Goal: Information Seeking & Learning: Understand process/instructions

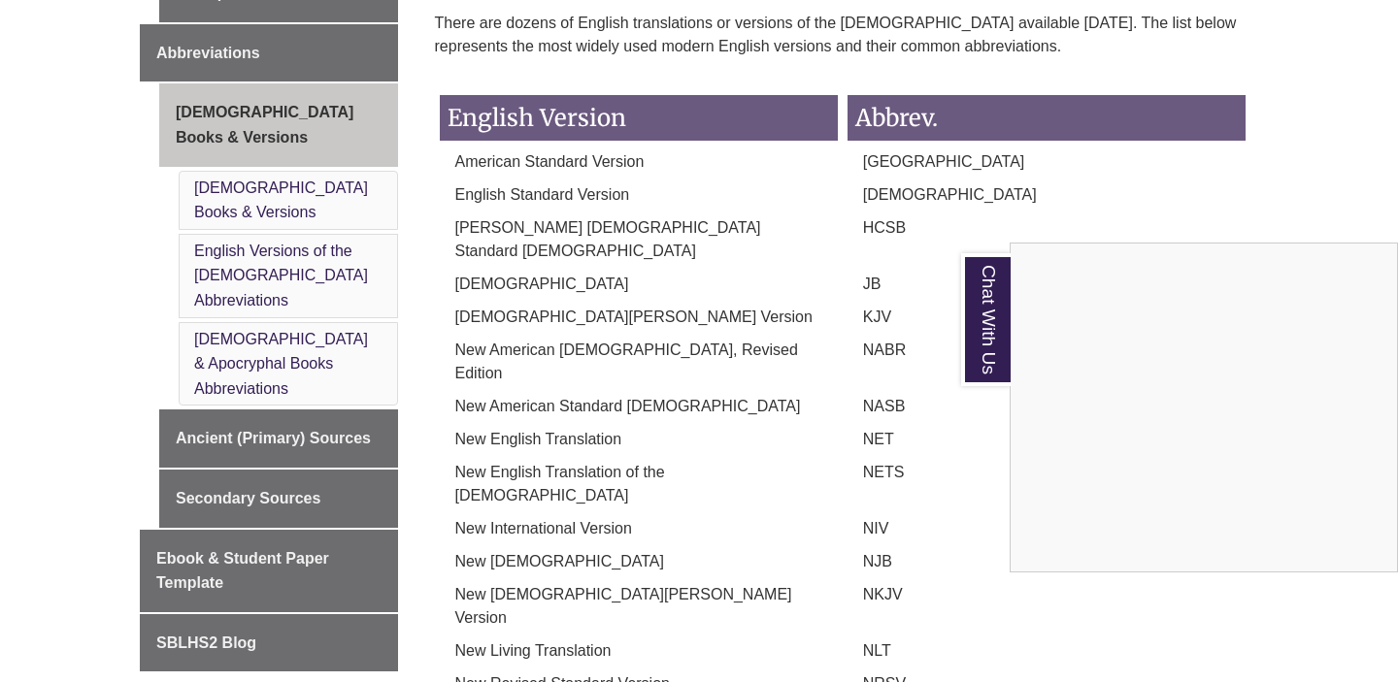
scroll to position [929, 0]
click at [615, 307] on div "Chat With Us" at bounding box center [699, 341] width 1398 height 682
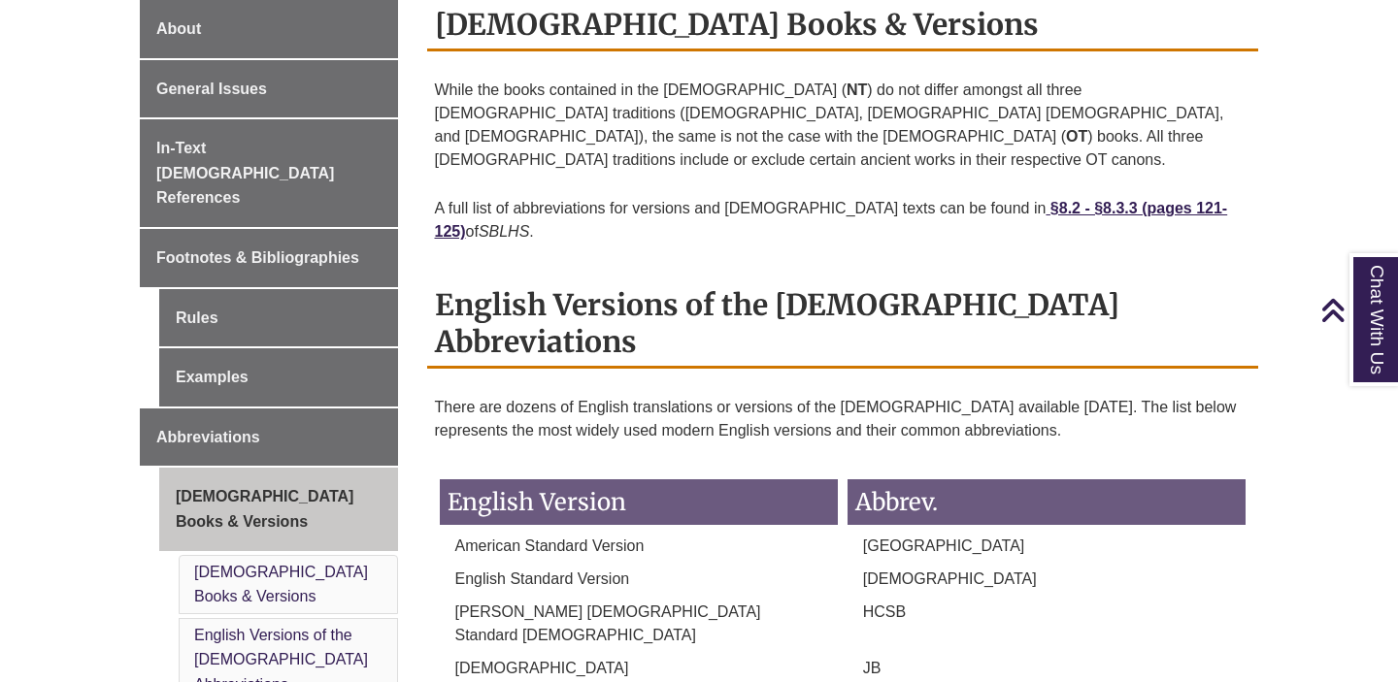
scroll to position [440, 0]
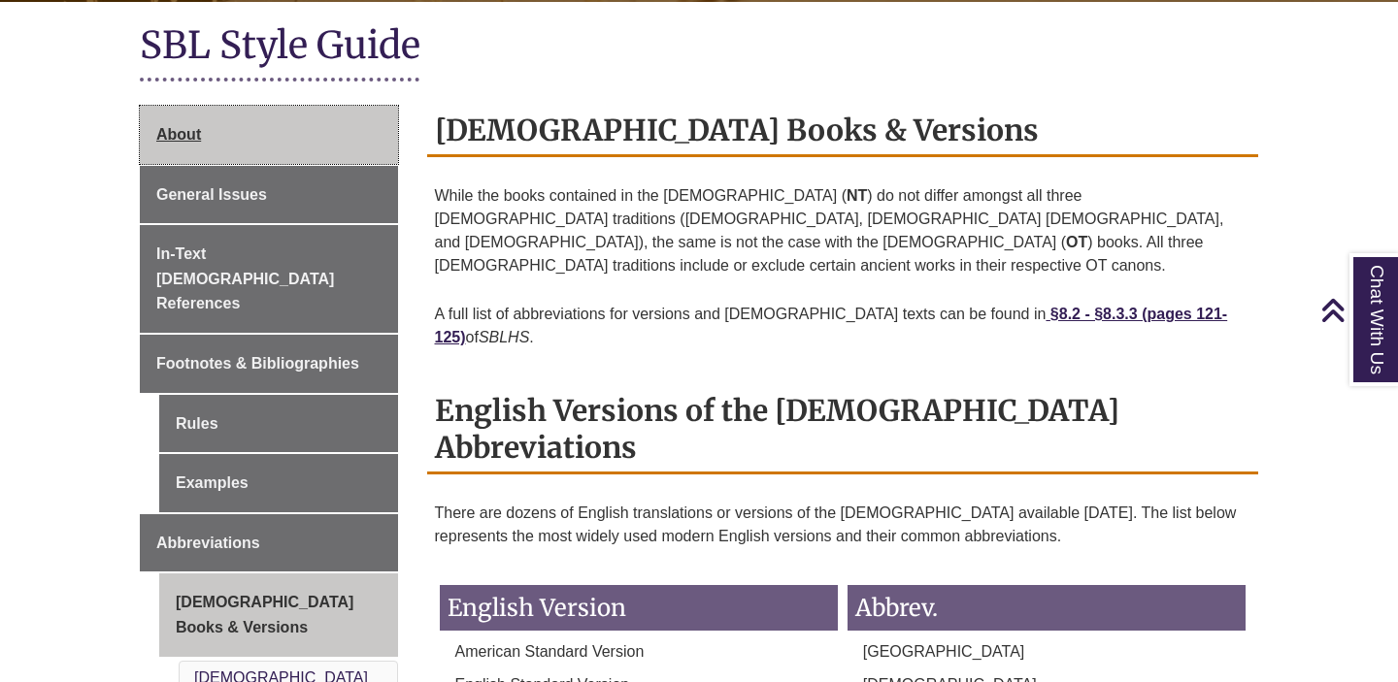
click at [289, 136] on link "About" at bounding box center [269, 135] width 258 height 58
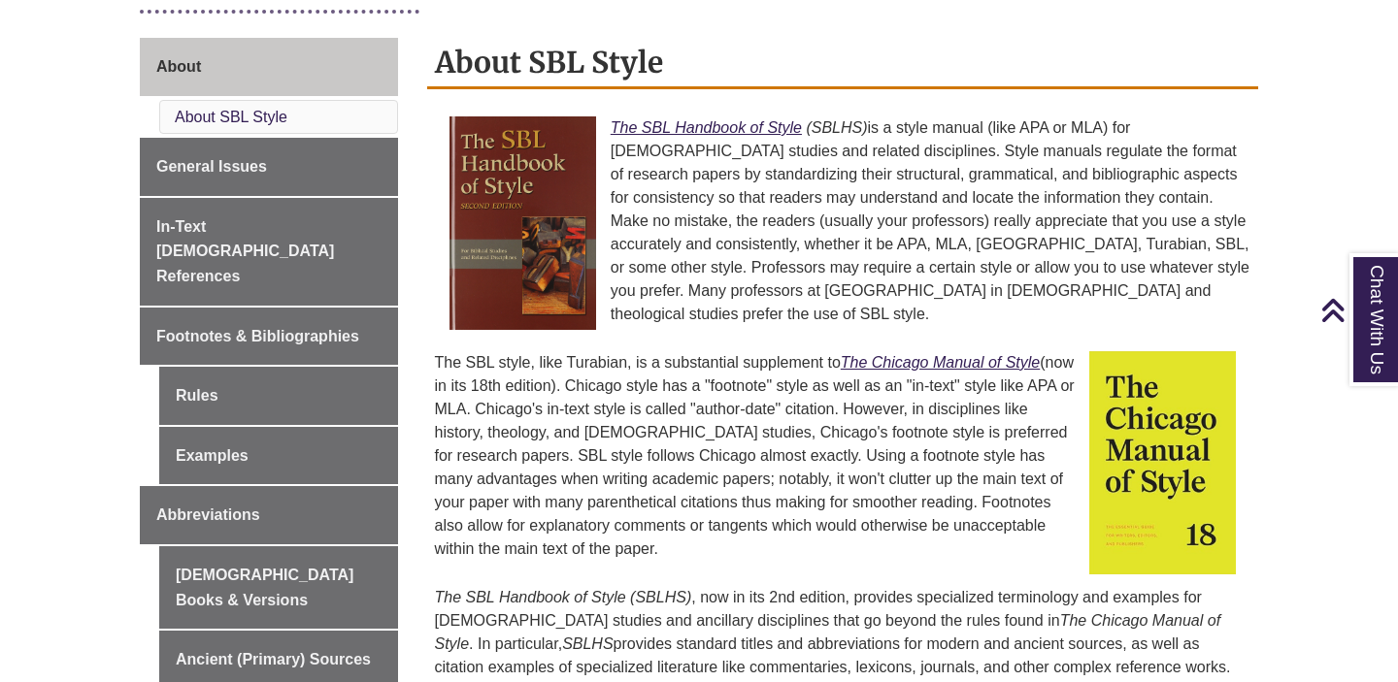
scroll to position [645, 0]
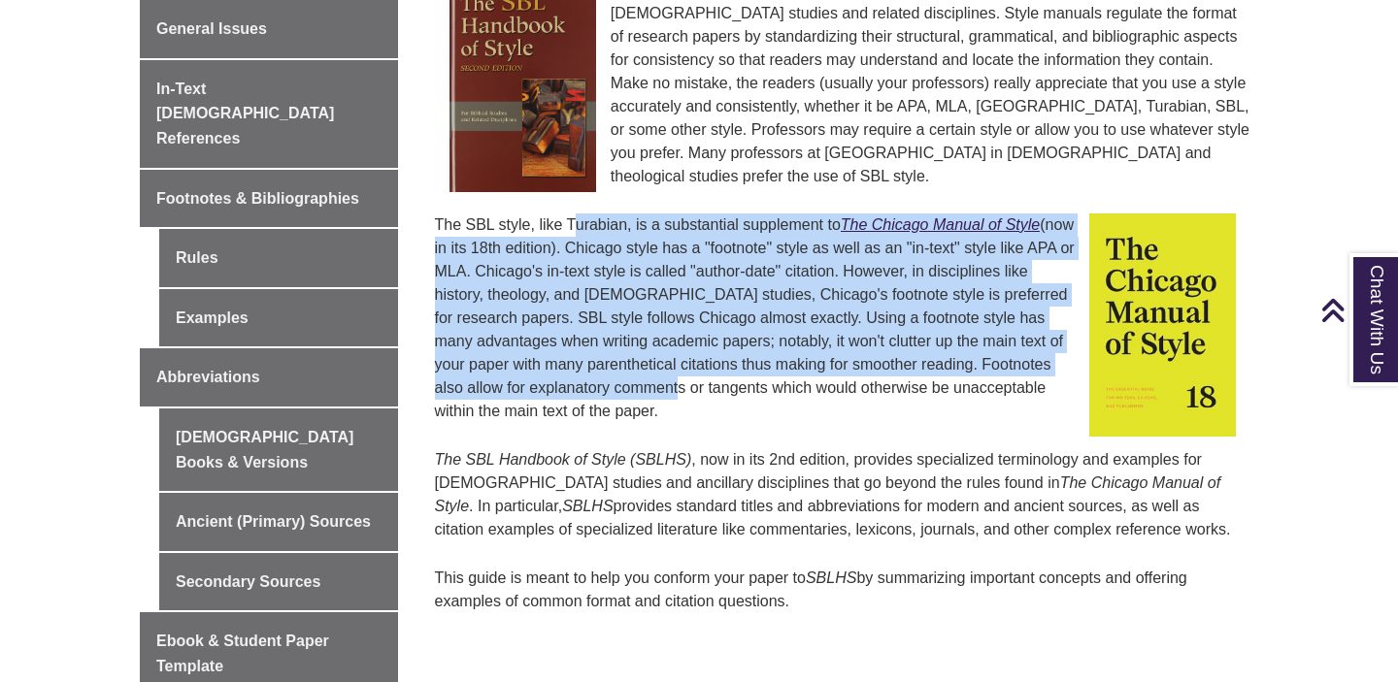
drag, startPoint x: 750, startPoint y: 213, endPoint x: 810, endPoint y: 374, distance: 171.7
click at [810, 374] on p "The SBL style, like Turabian, is a substantial supplement to The Chicago Manual…" at bounding box center [843, 318] width 816 height 225
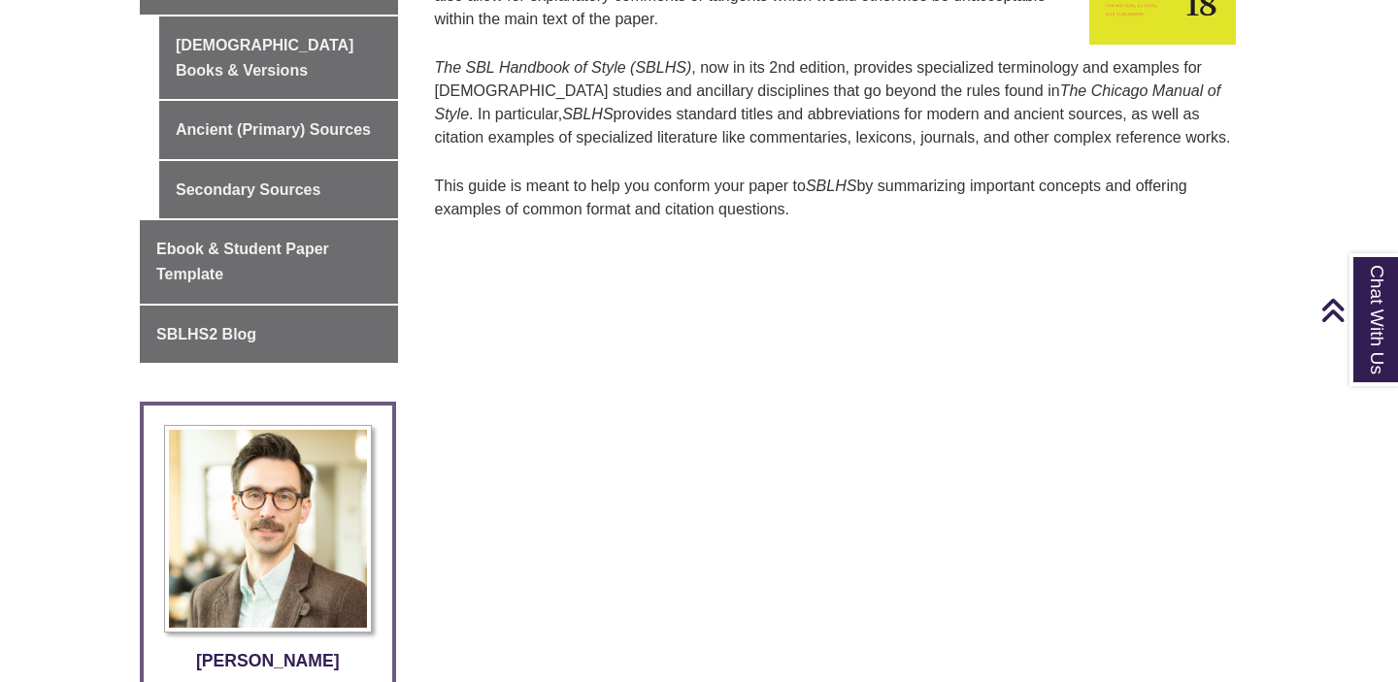
scroll to position [1040, 0]
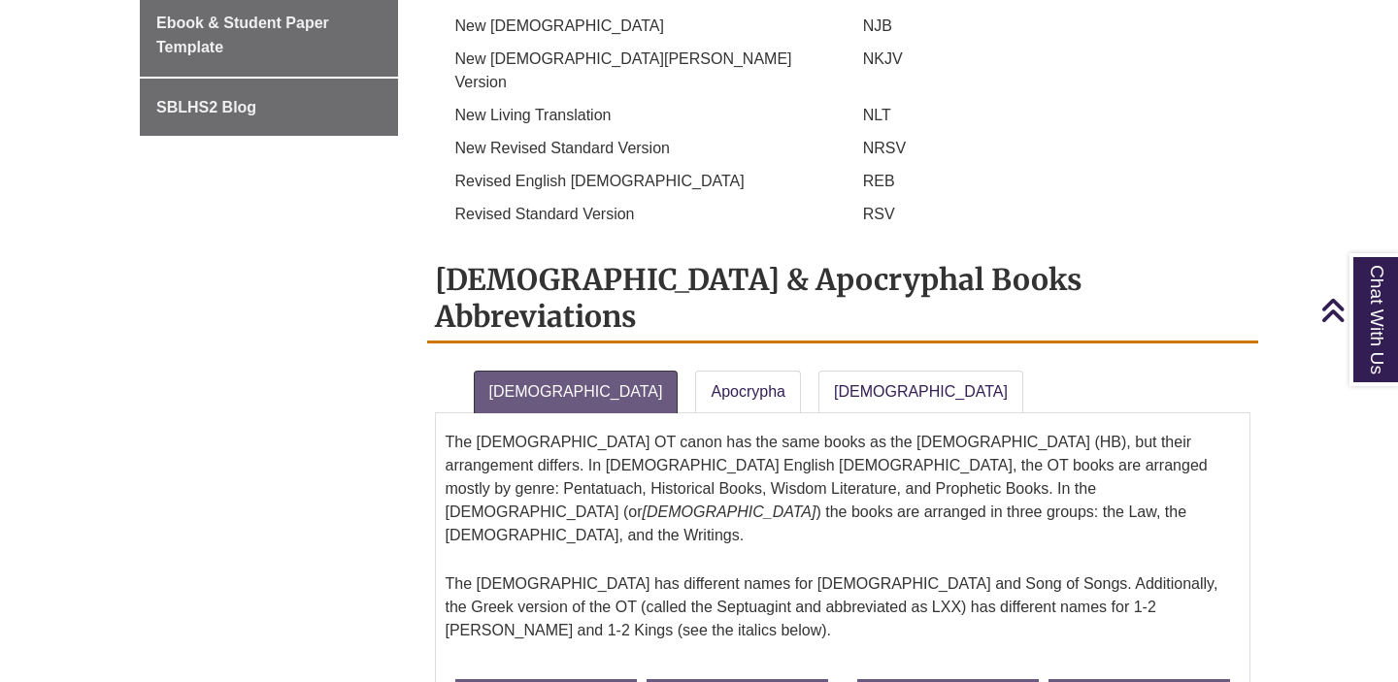
scroll to position [1397, 0]
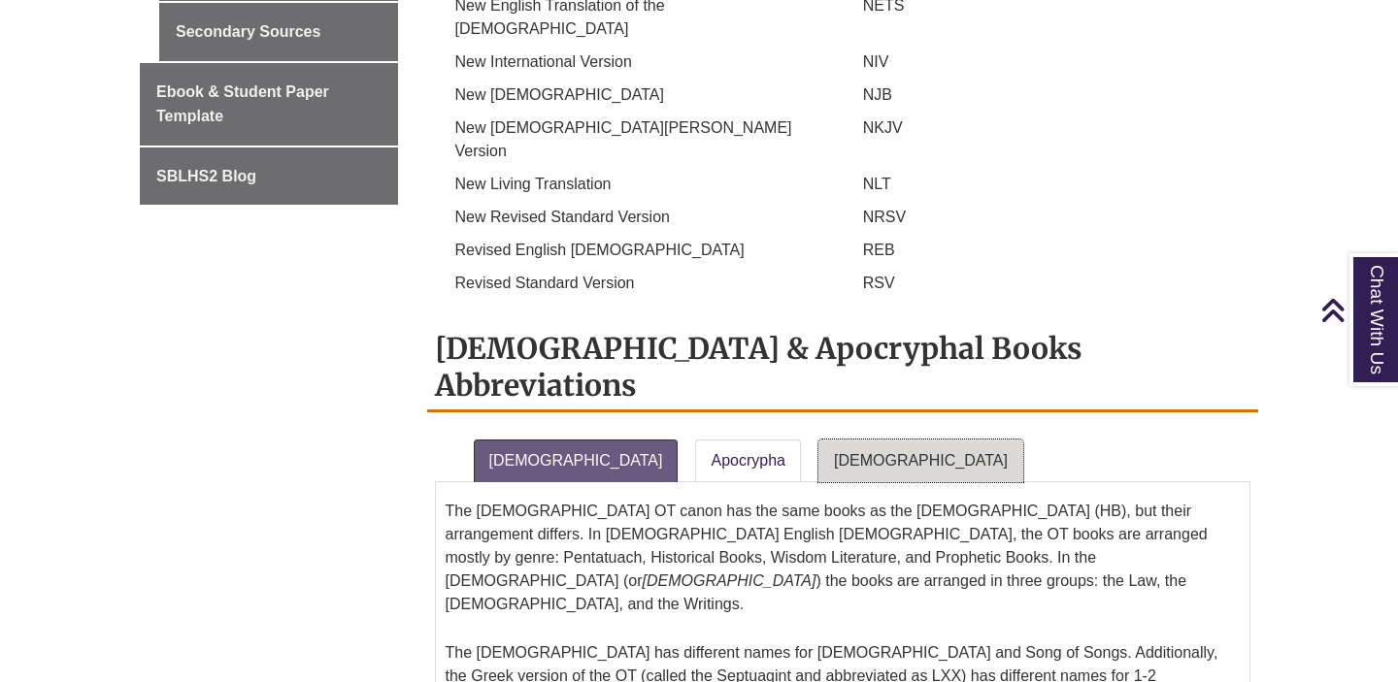
click at [818, 440] on link "[DEMOGRAPHIC_DATA]" at bounding box center [920, 461] width 205 height 43
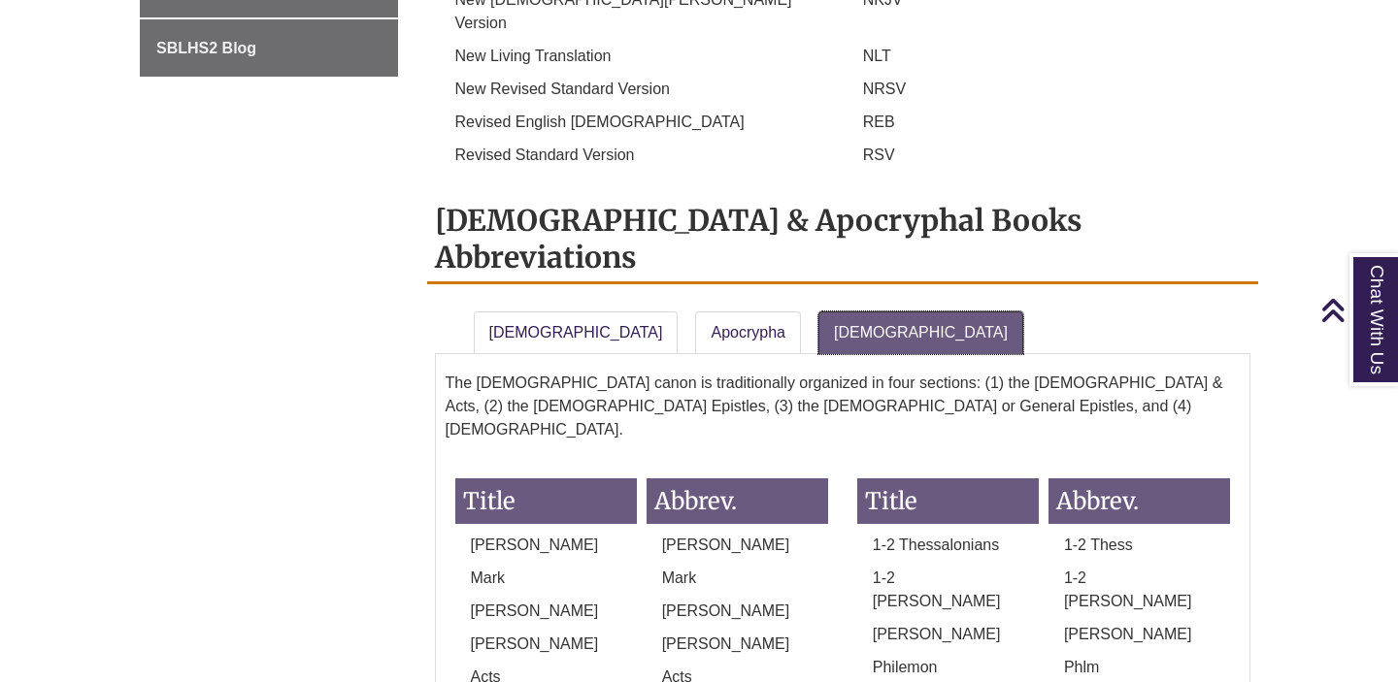
scroll to position [1598, 0]
